Goal: Communication & Community: Answer question/provide support

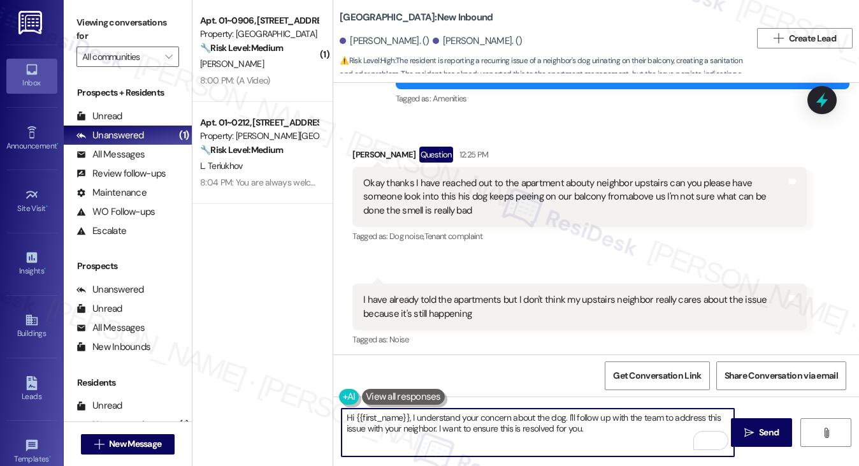
scroll to position [19611, 0]
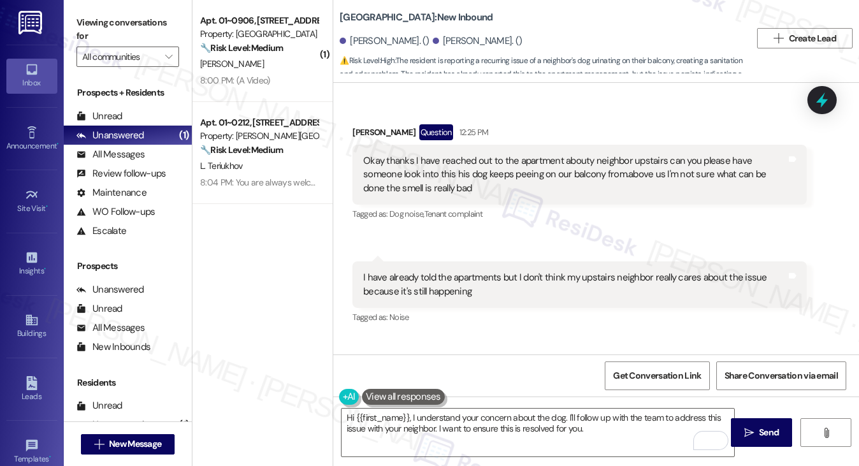
click at [482, 405] on div "Hi {{first_name}}, I understand your concern about the dog. I'll follow up with…" at bounding box center [595, 444] width 525 height 96
click at [482, 406] on div "Hi {{first_name}}, I understand your concern about the dog. I'll follow up with…" at bounding box center [595, 444] width 525 height 96
click at [482, 411] on textarea "Hi {{first_name}}, I understand your concern about the dog. I'll follow up with…" at bounding box center [537, 432] width 393 height 48
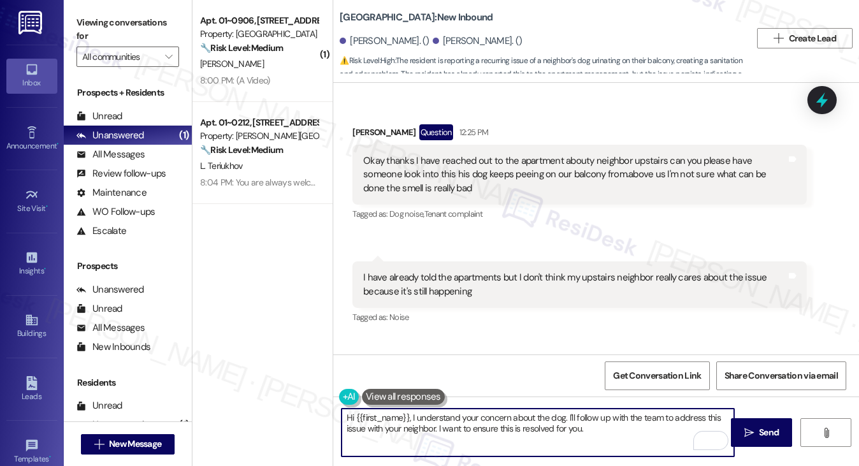
click at [482, 411] on textarea "Hi {{first_name}}, I understand your concern about the dog. I'll follow up with…" at bounding box center [537, 432] width 393 height 48
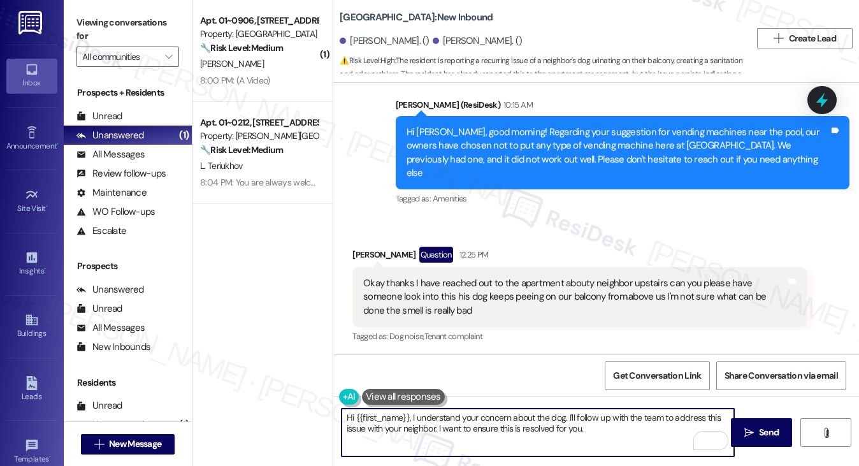
scroll to position [19484, 0]
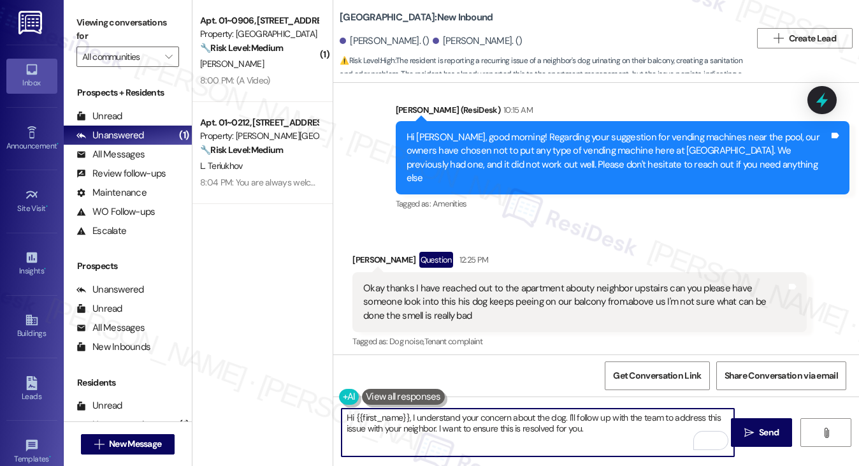
click at [433, 282] on div "Okay thanks I have reached out to the apartment abouty neighbor upstairs can yo…" at bounding box center [574, 302] width 422 height 41
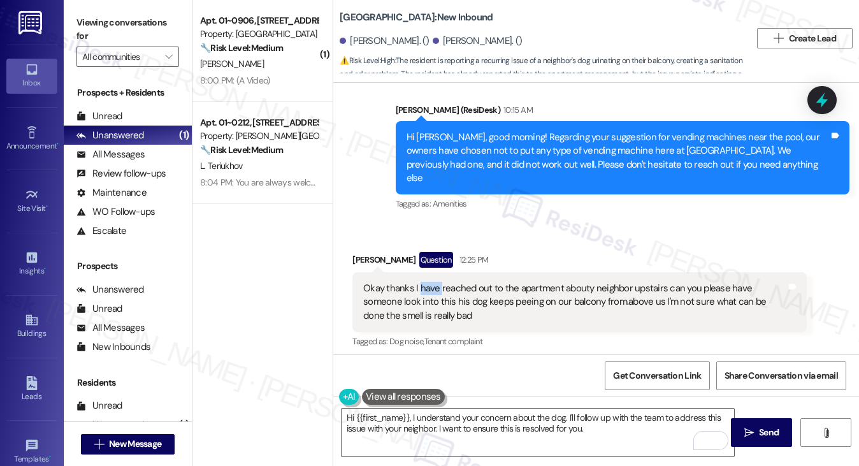
click at [432, 282] on div "Okay thanks I have reached out to the apartment abouty neighbor upstairs can yo…" at bounding box center [574, 302] width 422 height 41
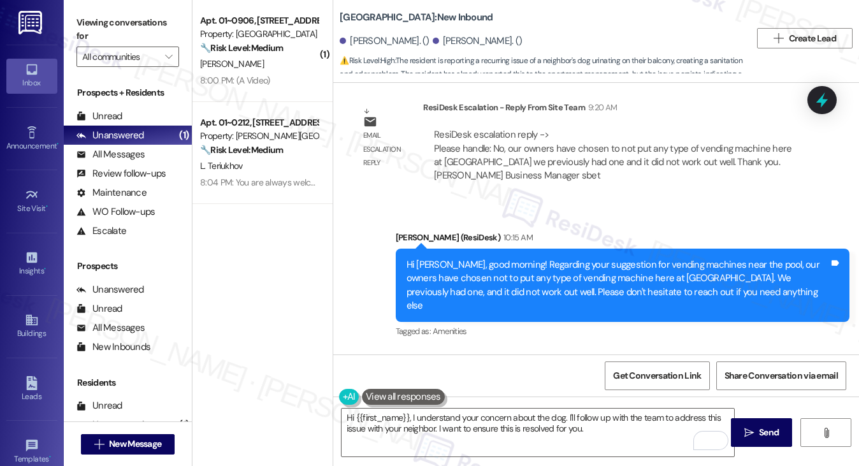
click at [578, 258] on div "Hi [PERSON_NAME], good morning! Regarding your suggestion for vending machines …" at bounding box center [617, 285] width 422 height 55
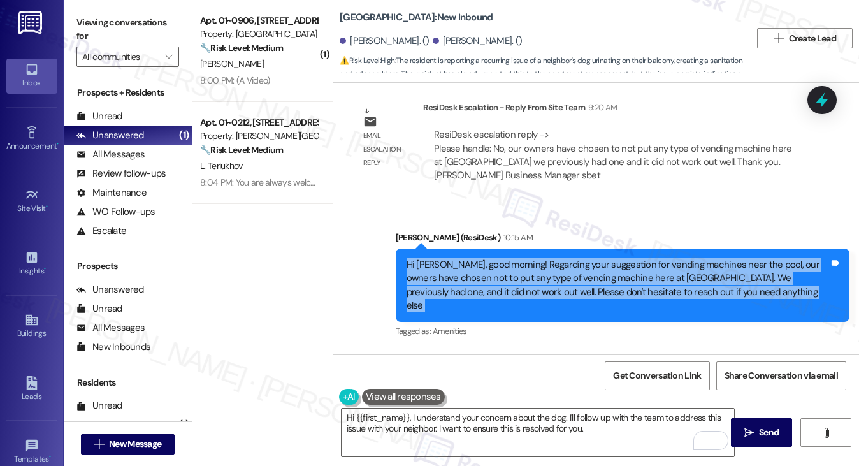
click at [578, 258] on div "Hi [PERSON_NAME], good morning! Regarding your suggestion for vending machines …" at bounding box center [617, 285] width 422 height 55
click at [610, 258] on div "Hi [PERSON_NAME], good morning! Regarding your suggestion for vending machines …" at bounding box center [617, 285] width 422 height 55
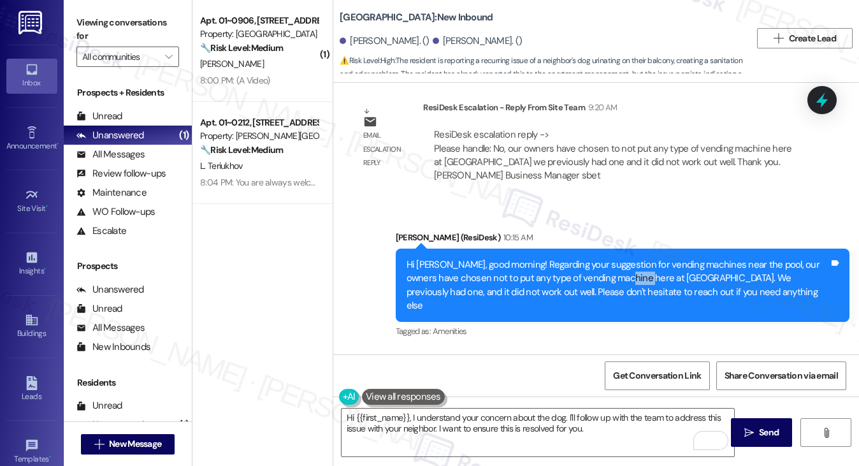
click at [610, 258] on div "Hi [PERSON_NAME], good morning! Regarding your suggestion for vending machines …" at bounding box center [617, 285] width 422 height 55
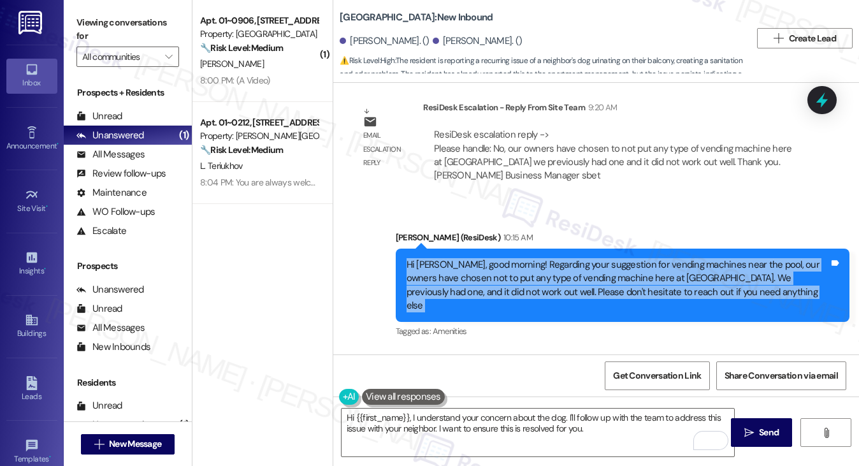
click at [610, 258] on div "Hi [PERSON_NAME], good morning! Regarding your suggestion for vending machines …" at bounding box center [617, 285] width 422 height 55
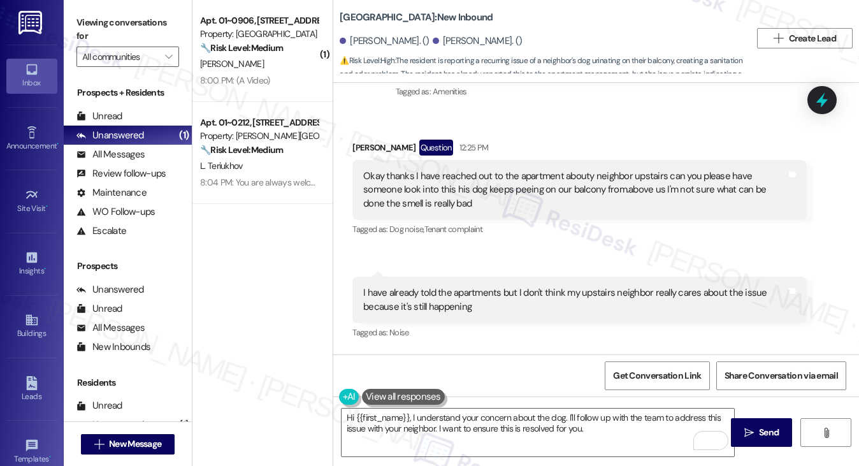
scroll to position [19611, 0]
